Goal: Information Seeking & Learning: Learn about a topic

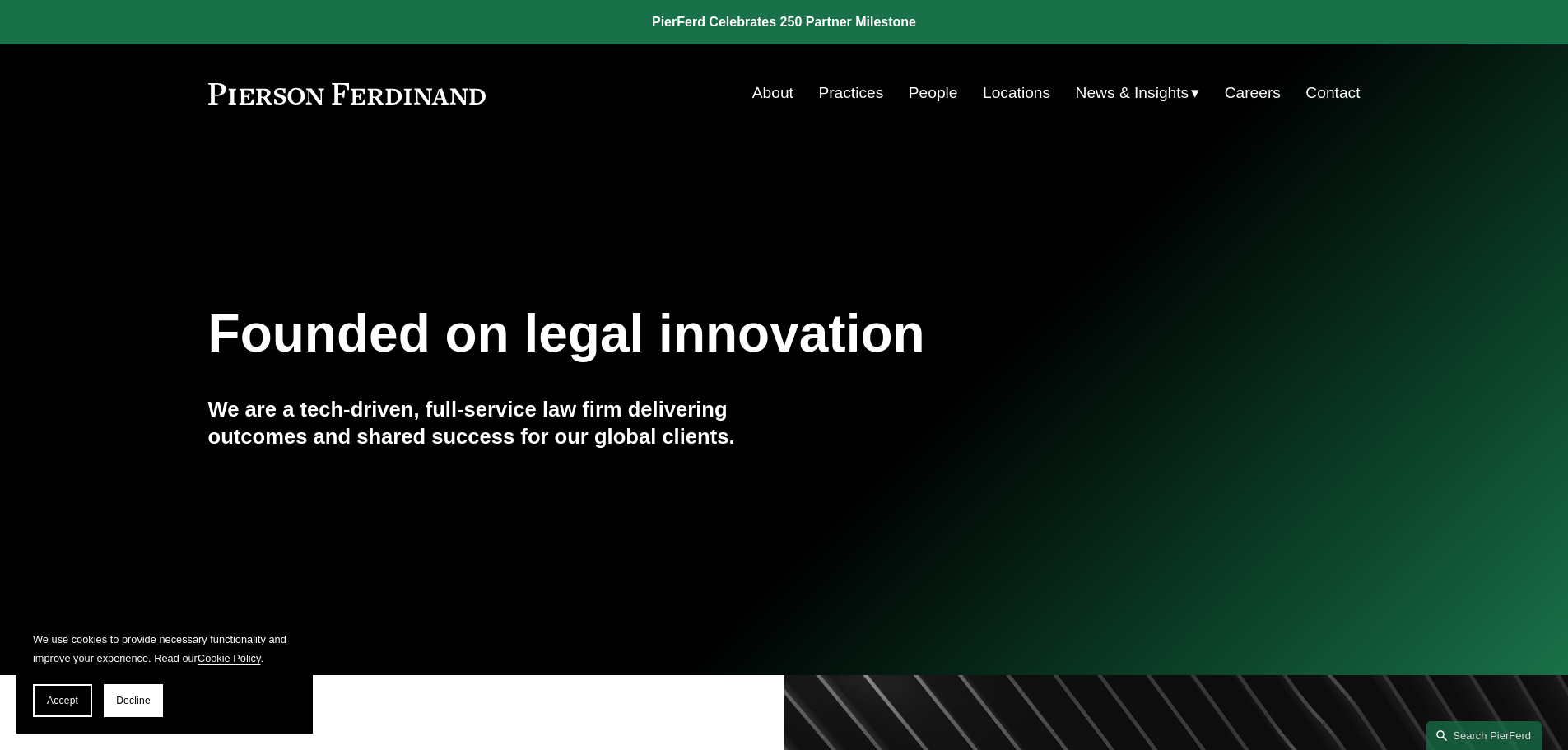
click at [918, 85] on link "People" at bounding box center [933, 93] width 49 height 31
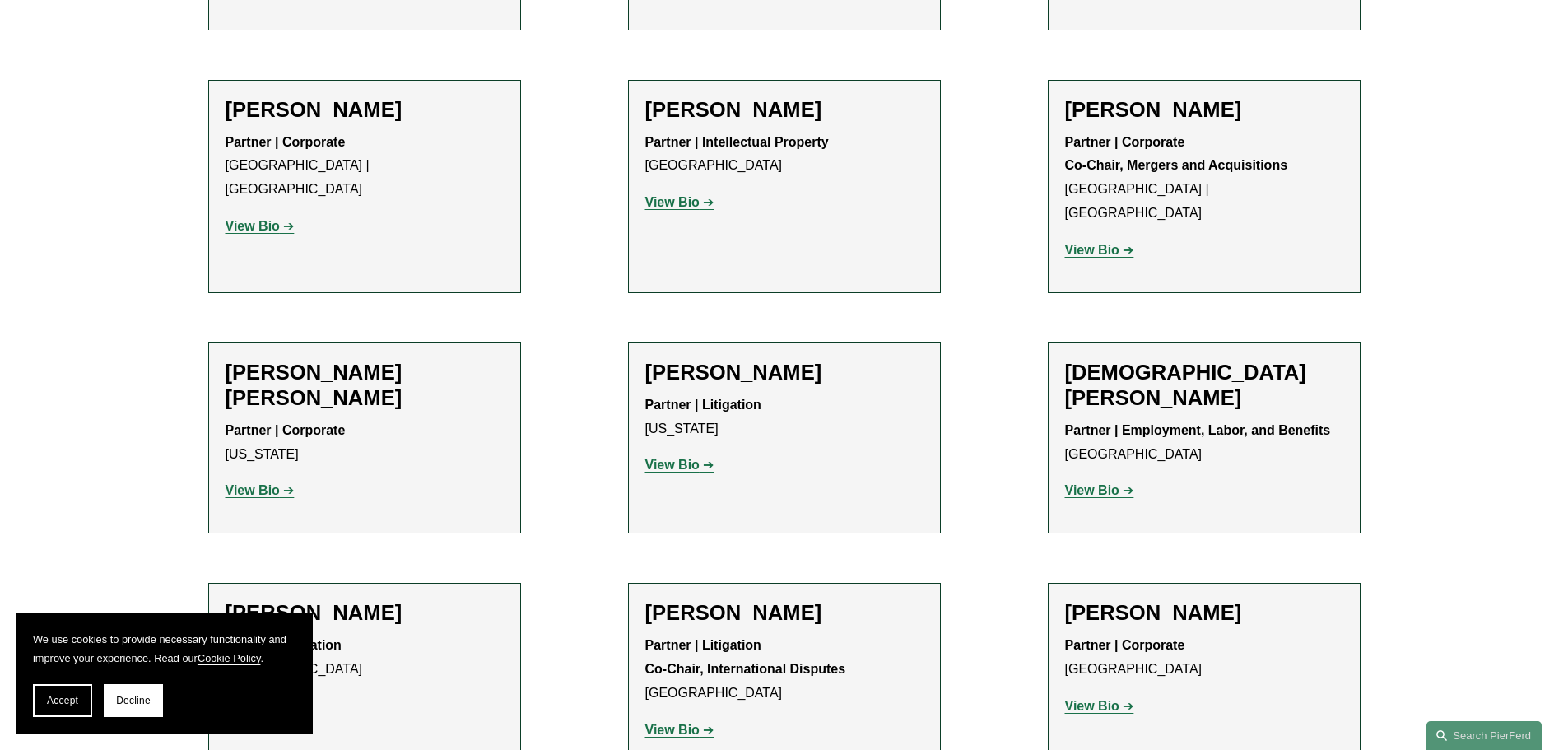
scroll to position [4199, 0]
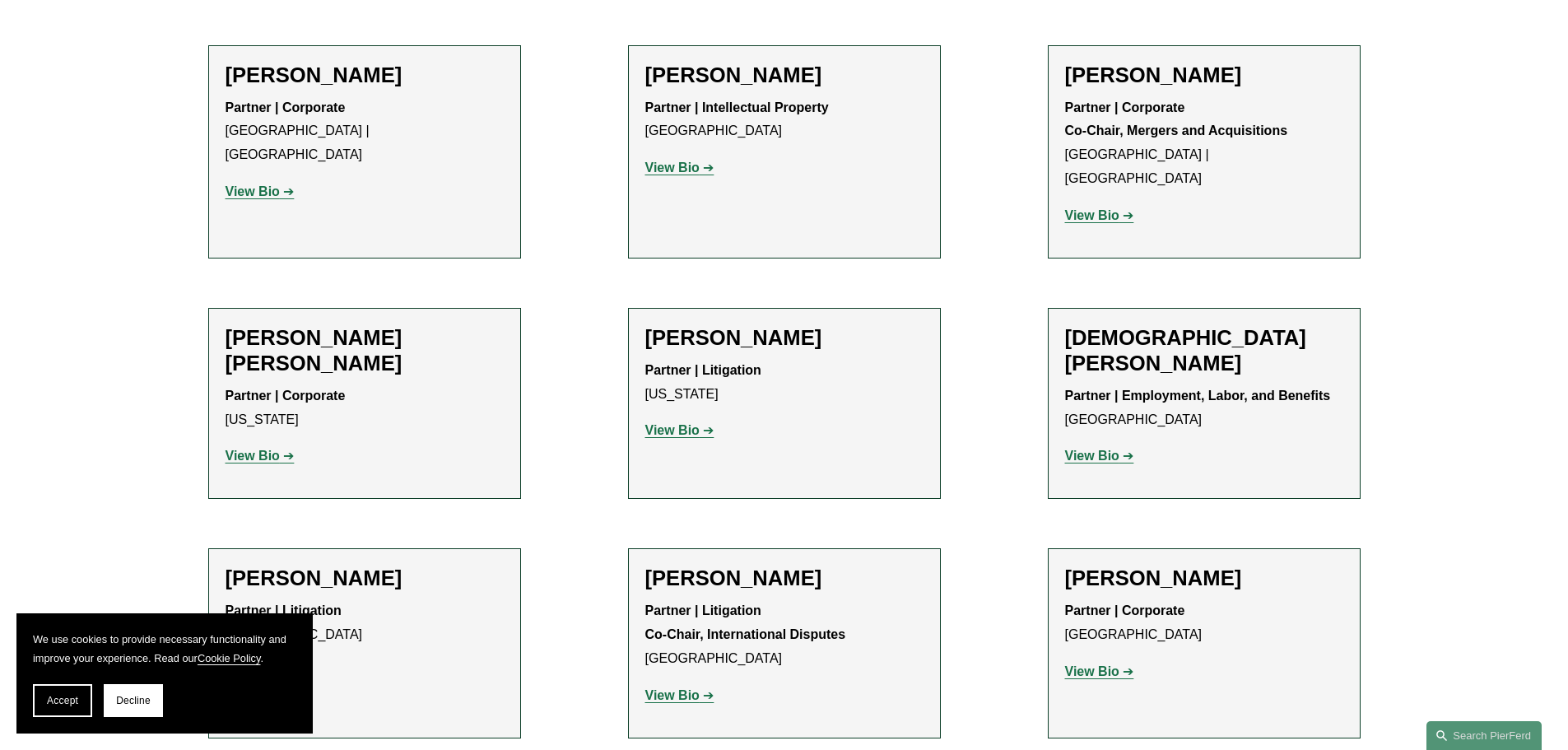
click at [673, 688] on strong "View Bio" at bounding box center [673, 695] width 54 height 14
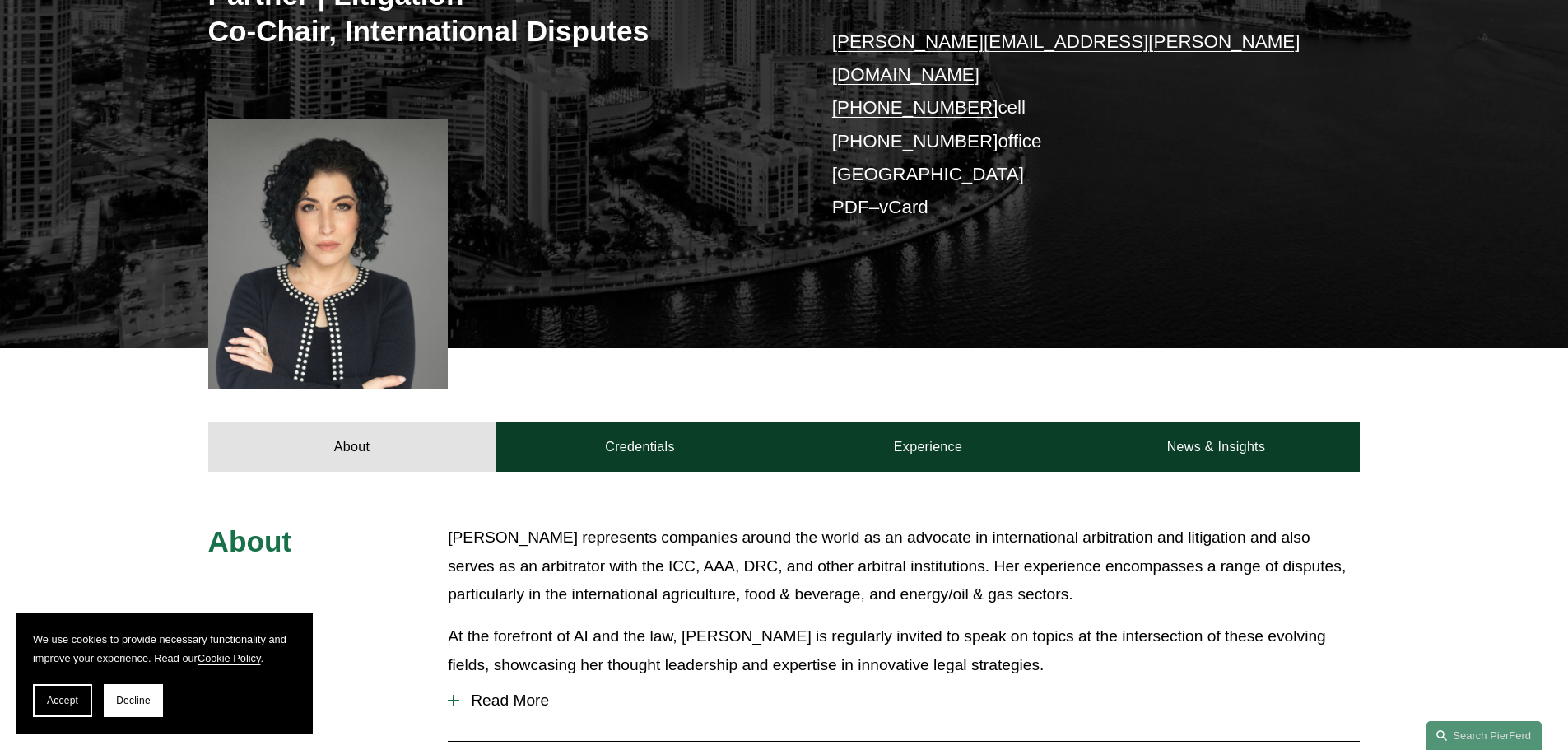
scroll to position [412, 0]
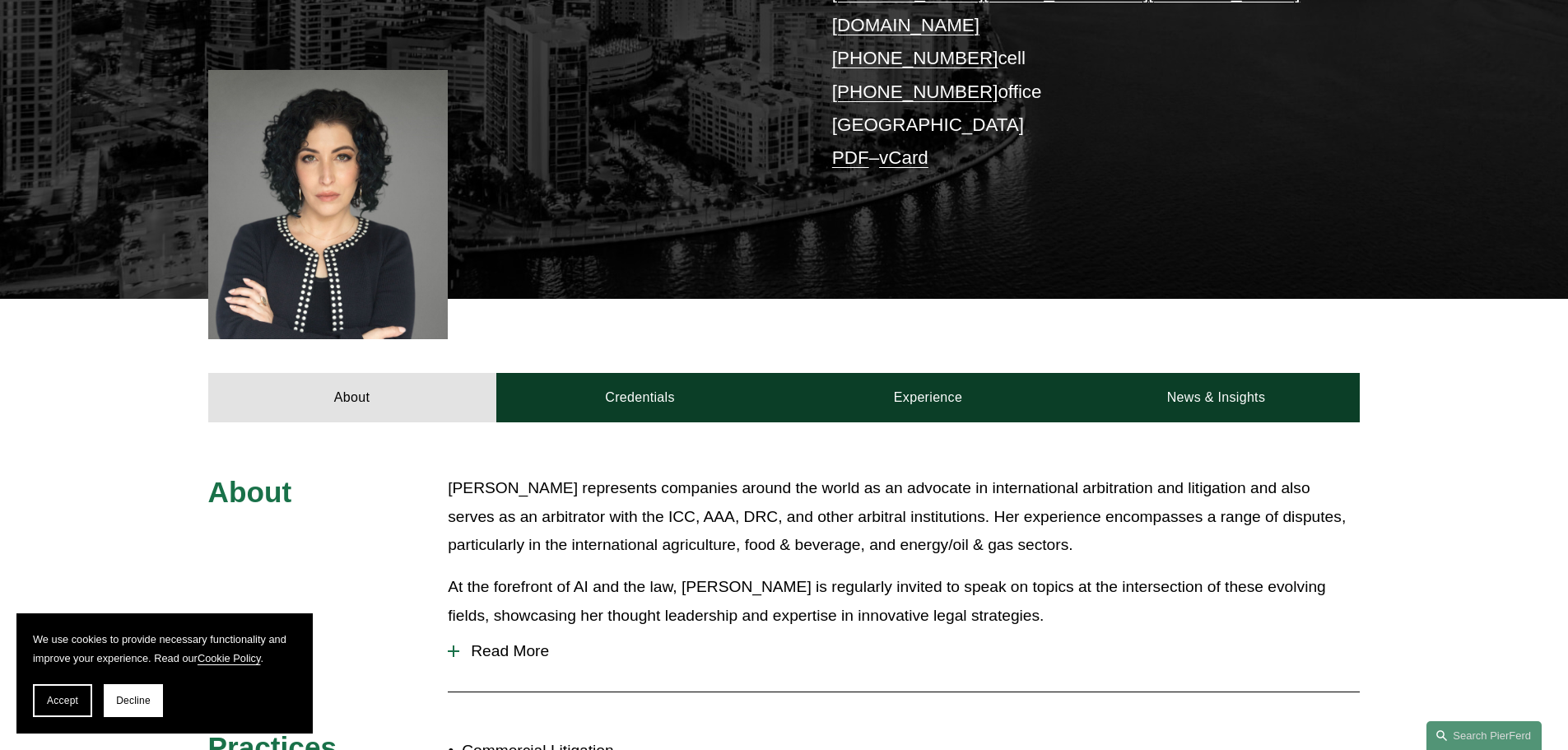
click at [456, 632] on button "Read More" at bounding box center [904, 651] width 912 height 43
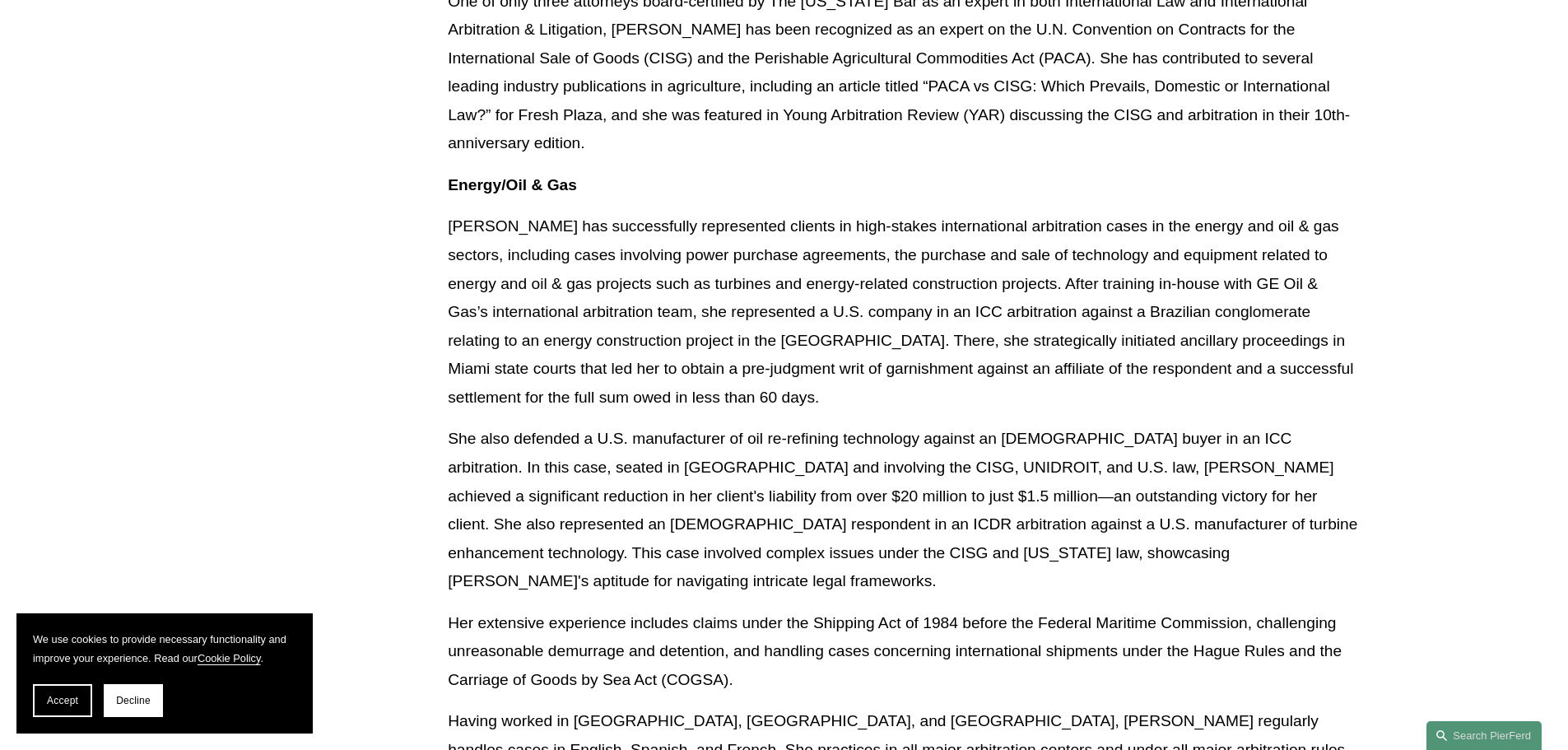
scroll to position [1399, 0]
